Goal: Transaction & Acquisition: Purchase product/service

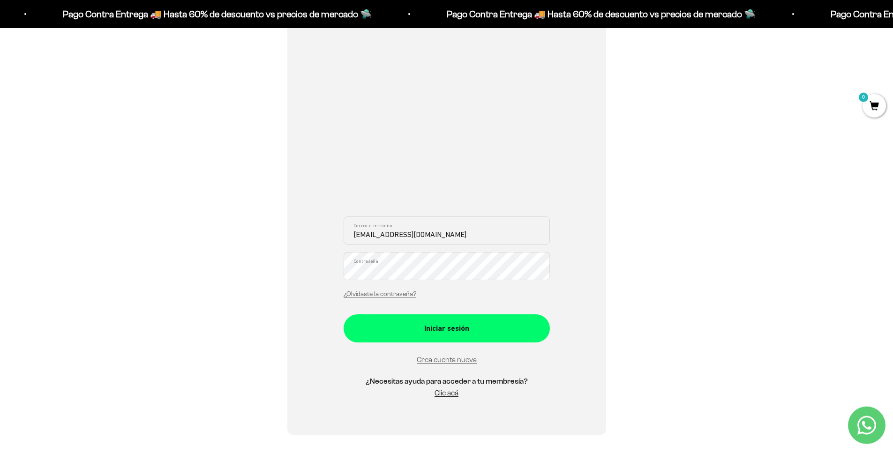
scroll to position [180, 0]
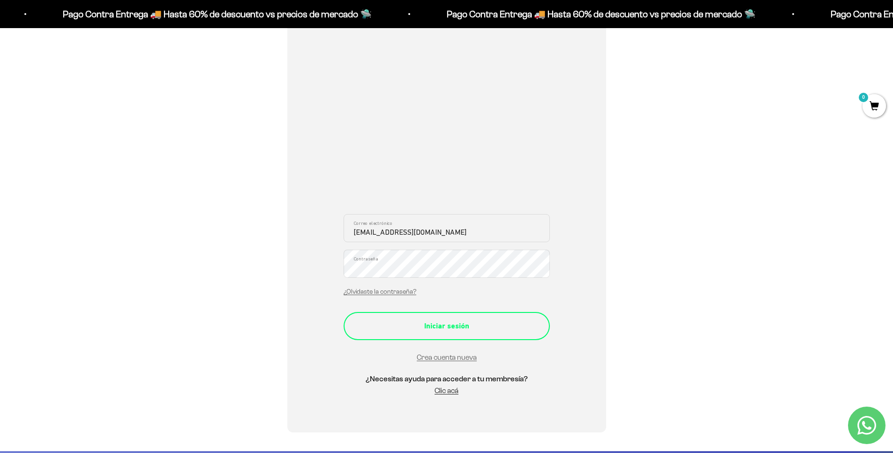
click at [427, 329] on div "Iniciar sesión" at bounding box center [446, 326] width 169 height 12
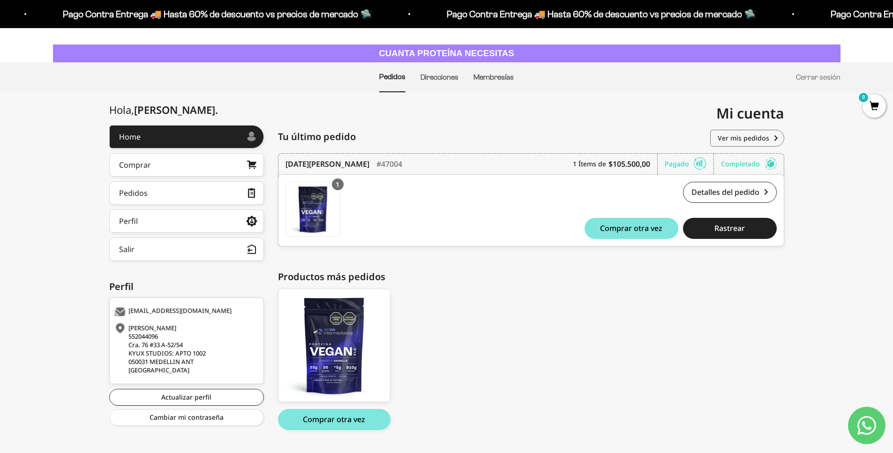
scroll to position [38, 0]
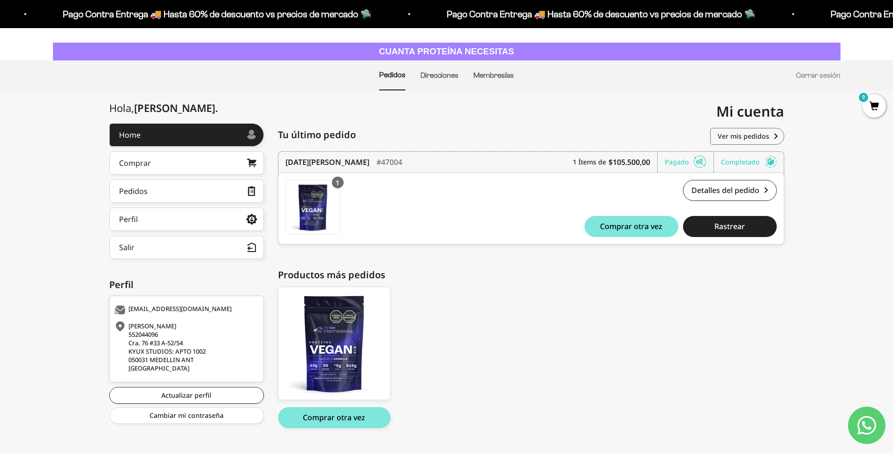
drag, startPoint x: 578, startPoint y: 377, endPoint x: 592, endPoint y: 364, distance: 19.9
click at [578, 377] on div "Proteína Vegana - Vainilla 2lb Proteína Vegana - Vainilla 2lb $93,500.00 Compra…" at bounding box center [526, 358] width 497 height 142
click at [634, 230] on span "Comprar otra vez" at bounding box center [631, 227] width 62 height 8
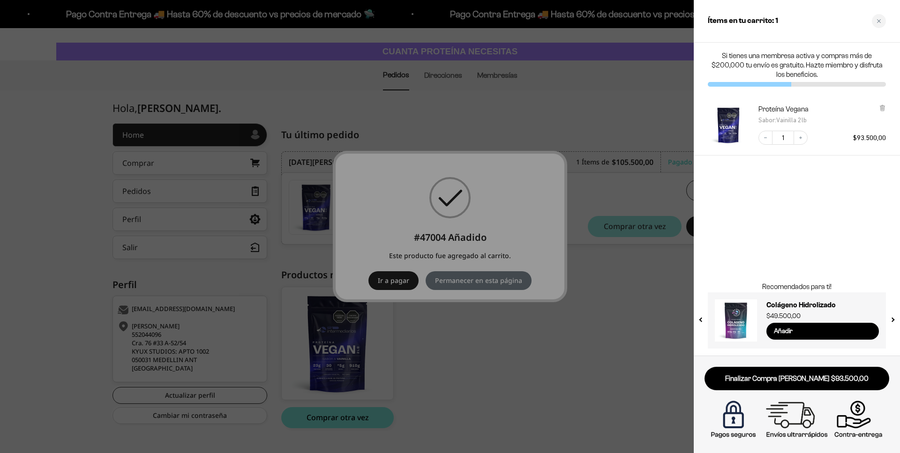
click at [582, 316] on div at bounding box center [450, 226] width 900 height 453
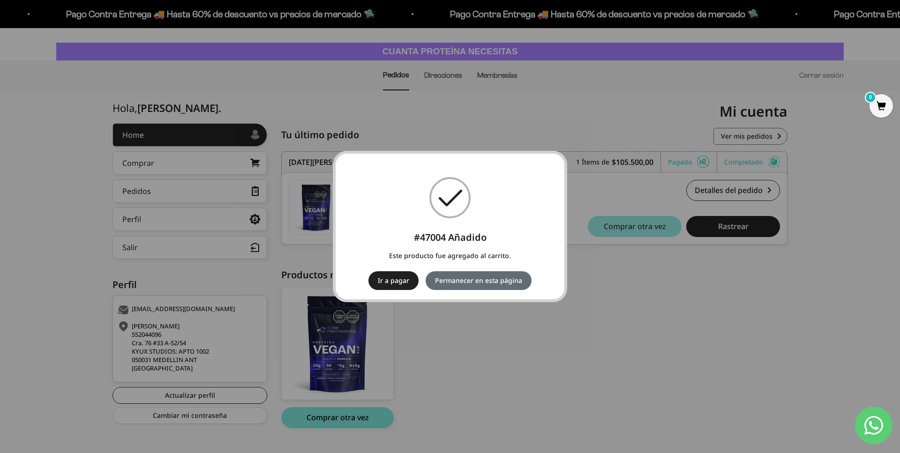
click at [479, 285] on button "Permanecer en esta página" at bounding box center [479, 280] width 106 height 19
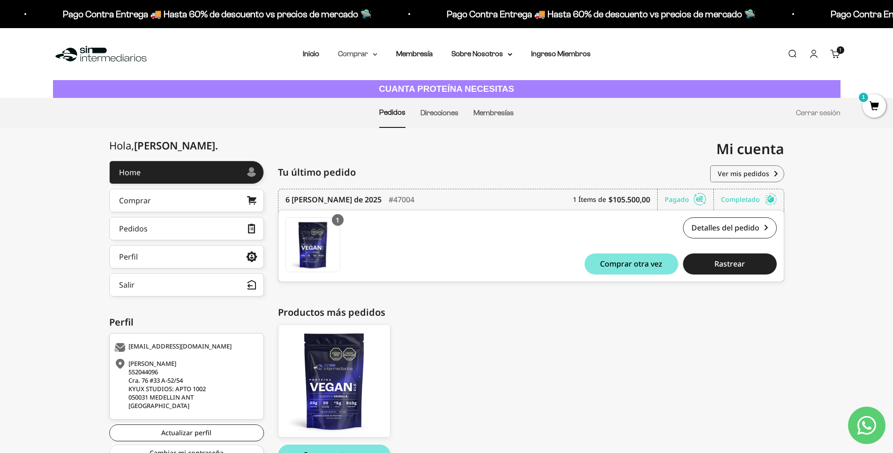
click at [373, 57] on summary "Comprar" at bounding box center [357, 54] width 39 height 12
click at [411, 100] on summary "Otros Suplementos" at bounding box center [382, 102] width 77 height 12
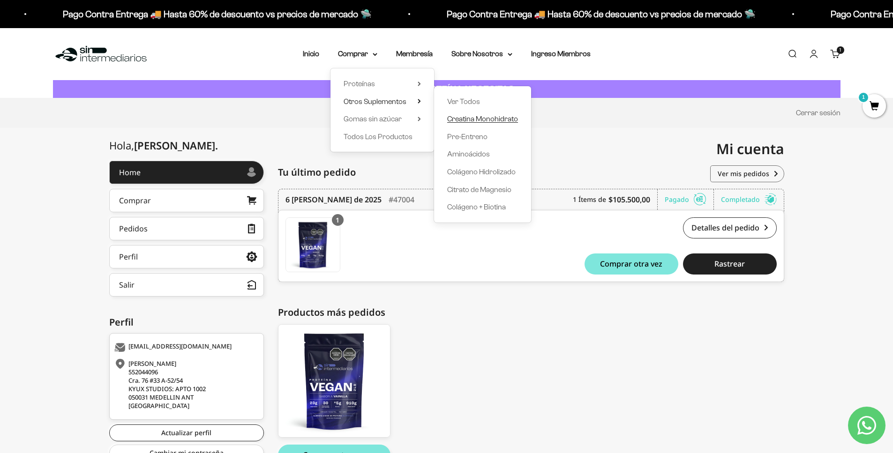
click at [459, 116] on span "Creatina Monohidrato" at bounding box center [482, 119] width 71 height 8
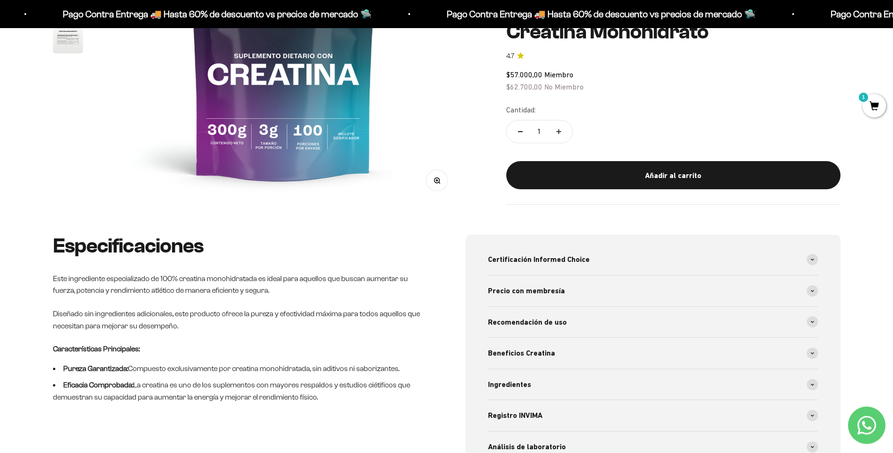
scroll to position [278, 0]
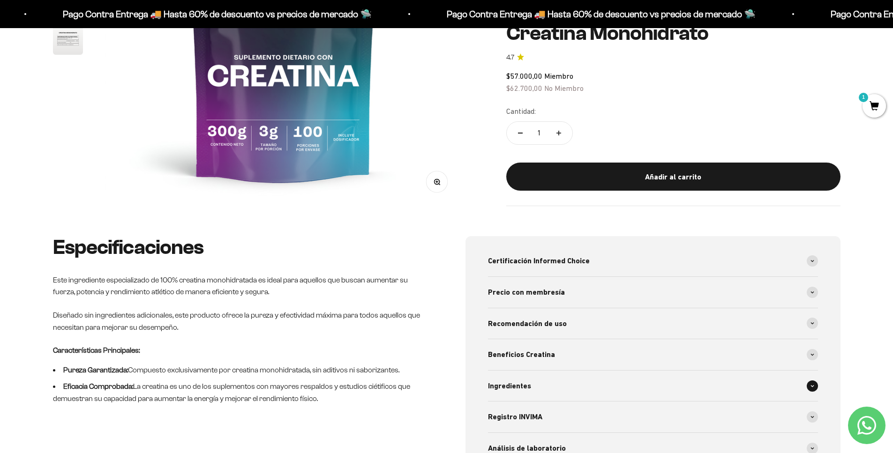
click at [532, 388] on div "Ingredientes" at bounding box center [653, 386] width 330 height 31
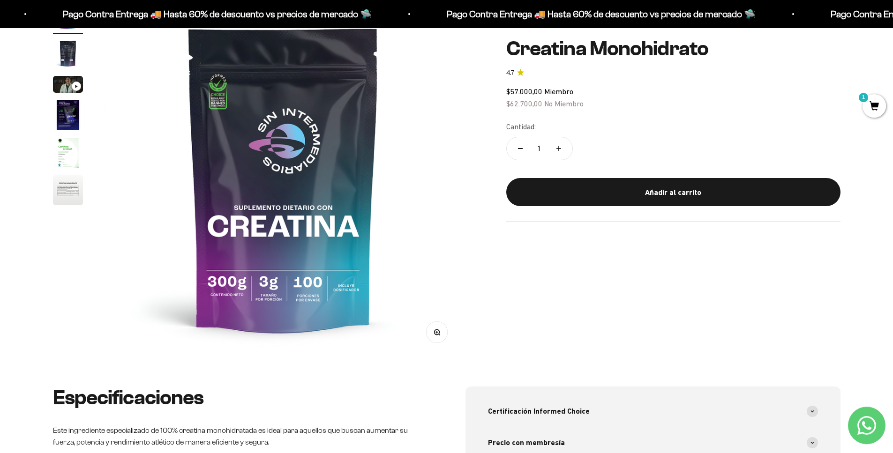
scroll to position [83, 0]
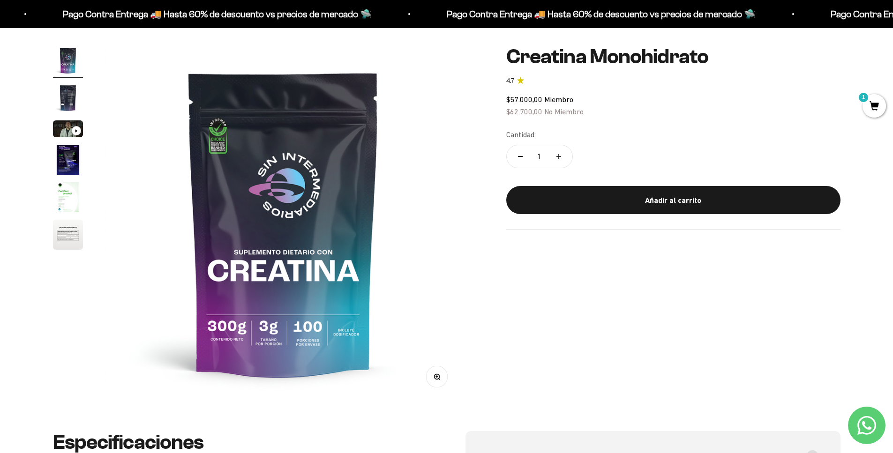
click at [67, 235] on img "Ir al artículo 6" at bounding box center [68, 235] width 30 height 30
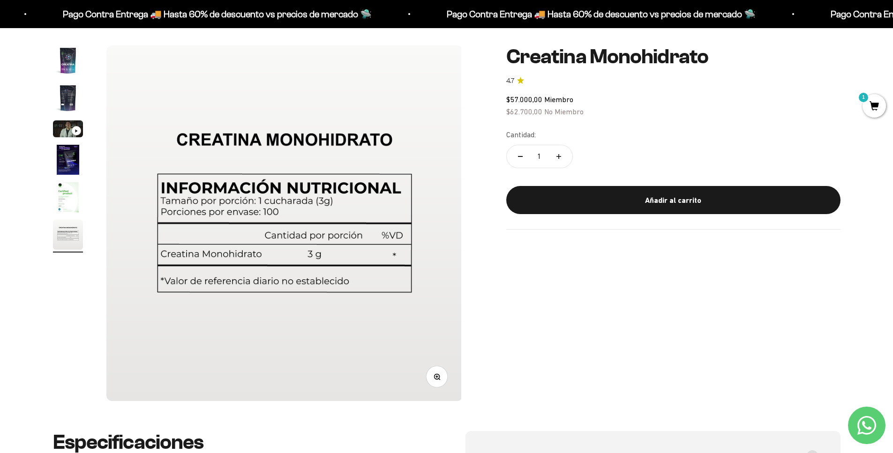
scroll to position [0, 1836]
click at [73, 62] on img "Ir al artículo 1" at bounding box center [68, 60] width 30 height 30
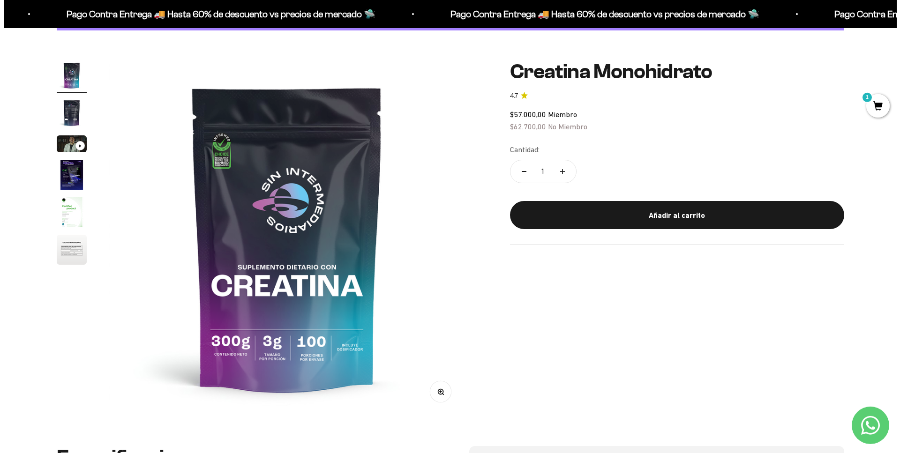
scroll to position [0, 0]
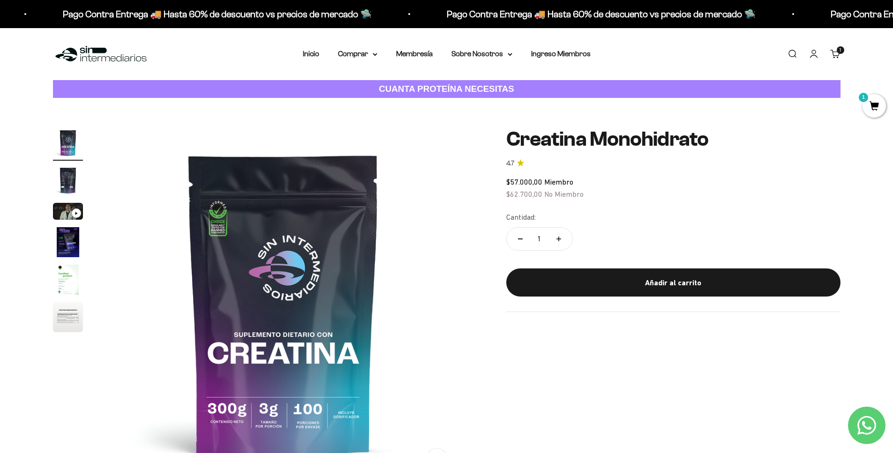
click at [876, 105] on span "1" at bounding box center [874, 105] width 23 height 23
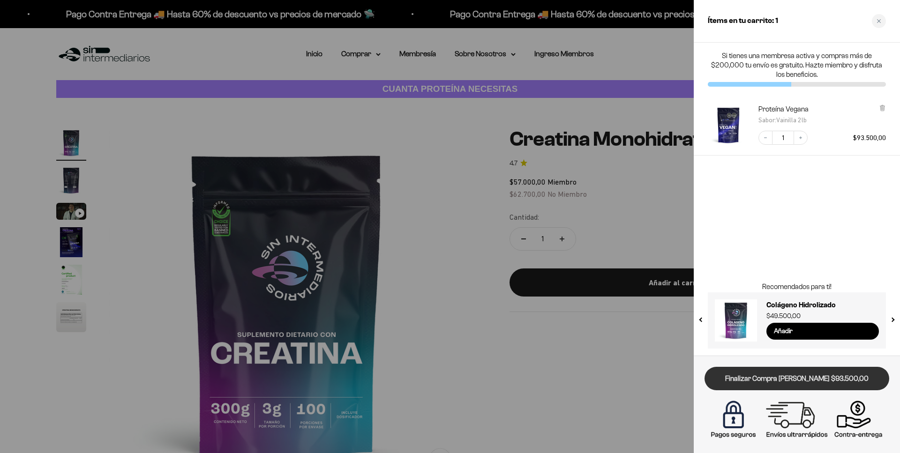
click at [769, 379] on link "Finalizar Compra [PERSON_NAME] $93.500,00" at bounding box center [797, 379] width 185 height 24
